Goal: Task Accomplishment & Management: Complete application form

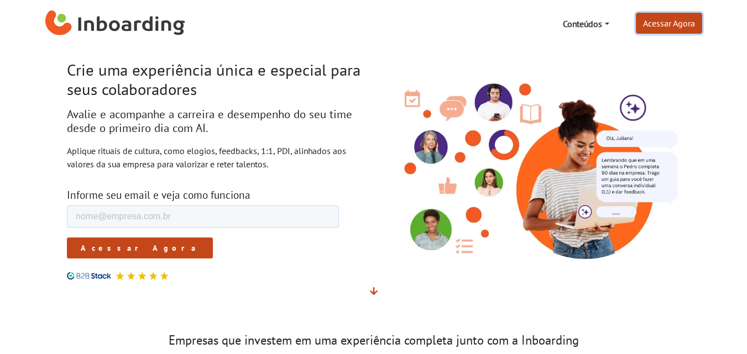
click at [666, 23] on link "Acessar Agora" at bounding box center [669, 23] width 66 height 21
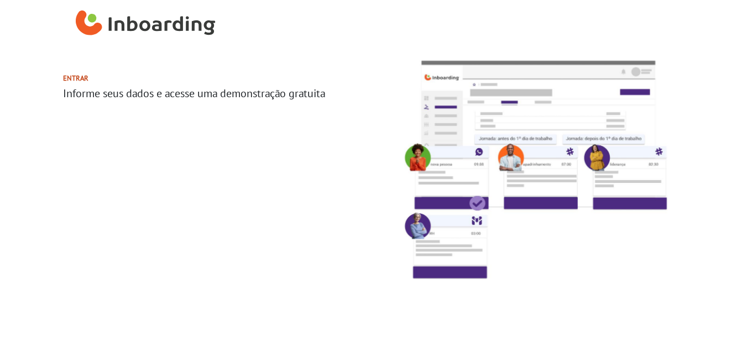
select select "BR"
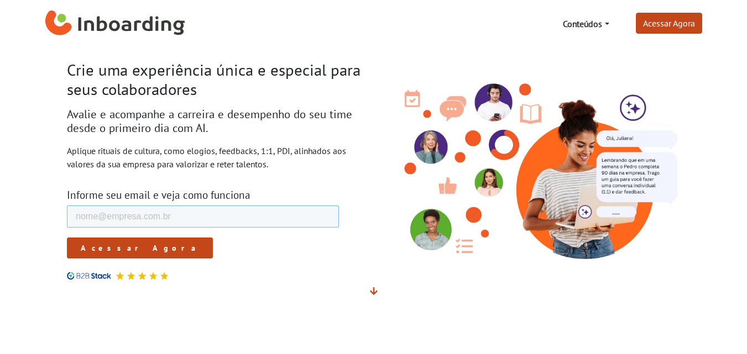
drag, startPoint x: 182, startPoint y: 411, endPoint x: 111, endPoint y: 210, distance: 213.9
click at [111, 210] on input "E-mail de trabalho *" at bounding box center [202, 217] width 272 height 22
type input "[EMAIL_ADDRESS][DOMAIN_NAME]"
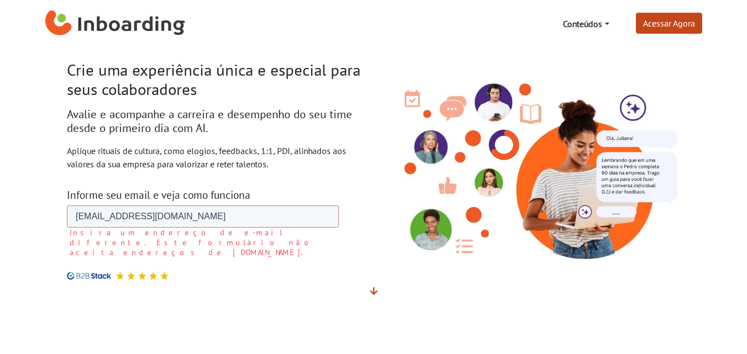
click at [97, 245] on form "E-mail de trabalho * [EMAIL_ADDRESS][DOMAIN_NAME] Insira um endereço de e-mail …" at bounding box center [202, 247] width 272 height 83
